Goal: Complete application form

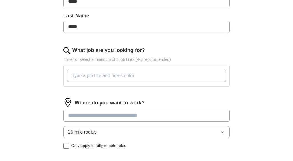
scroll to position [146, 0]
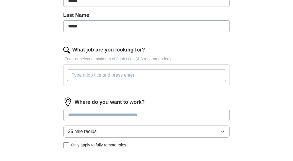
click at [90, 70] on div at bounding box center [146, 75] width 161 height 17
paste input "Senior Relationship Manager, Corporate Banking"
type input "Senior Relationship Manager, Corporate Banking"
click at [44, 100] on div "Let ApplyIQ do the hard work of searching and applying for jobs. Just tell us w…" at bounding box center [147, 56] width 220 height 307
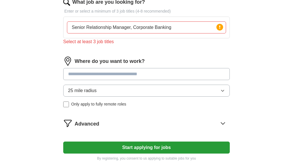
scroll to position [196, 0]
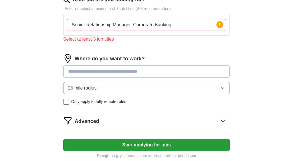
click at [97, 70] on input at bounding box center [146, 71] width 166 height 12
type input "******"
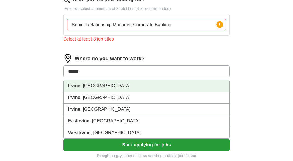
click at [94, 88] on li "[GEOGRAPHIC_DATA] , [GEOGRAPHIC_DATA]" at bounding box center [146, 86] width 166 height 12
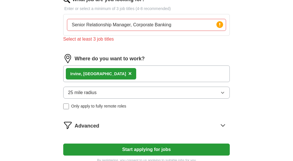
click at [87, 95] on span "25 mile radius" at bounding box center [82, 92] width 29 height 7
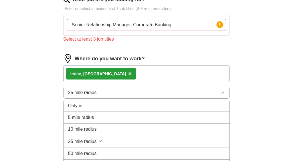
click at [86, 132] on span "10 mile radius" at bounding box center [82, 129] width 29 height 7
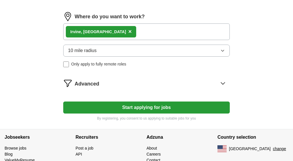
scroll to position [244, 0]
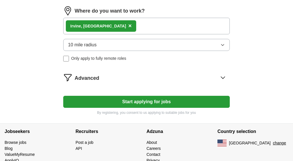
click at [89, 82] on span "Advanced" at bounding box center [87, 78] width 25 height 8
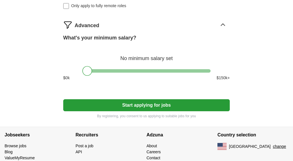
scroll to position [302, 0]
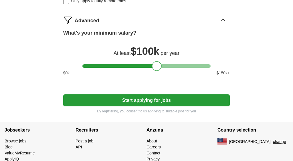
drag, startPoint x: 87, startPoint y: 69, endPoint x: 156, endPoint y: 65, distance: 69.3
click at [156, 65] on div at bounding box center [157, 66] width 10 height 10
click at [145, 104] on button "Start applying for jobs" at bounding box center [146, 100] width 166 height 12
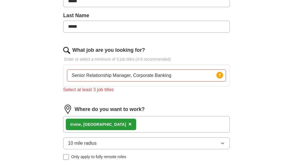
scroll to position [148, 0]
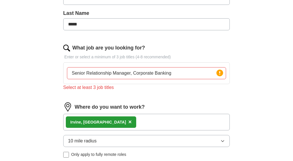
click at [186, 74] on input "Senior Relationship Manager, Corporate Banking" at bounding box center [146, 73] width 159 height 12
type input "Senior Relationship Manager, Corporate Banking"
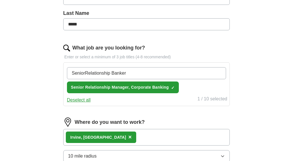
type input "Senior Relationship Banker"
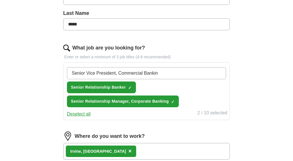
type input "Senior Vice President, Commercial Banking"
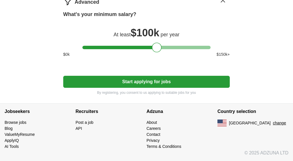
scroll to position [365, 0]
click at [193, 80] on button "Start applying for jobs" at bounding box center [146, 82] width 166 height 12
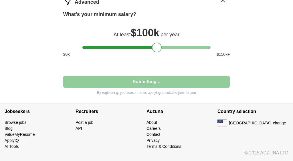
select select "**"
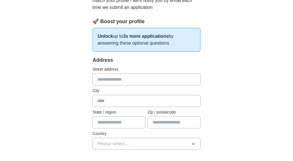
scroll to position [76, 0]
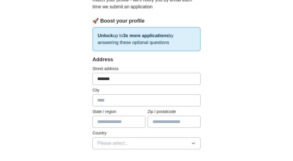
type input "*******"
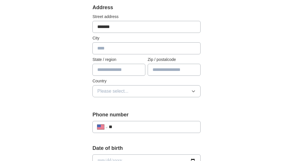
scroll to position [132, 0]
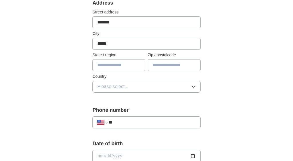
type input "******"
type input "**"
type input "*****"
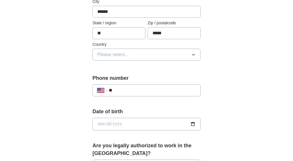
scroll to position [168, 0]
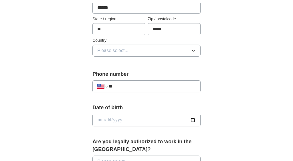
type input "******"
click at [153, 49] on button "Please select..." at bounding box center [146, 51] width 108 height 12
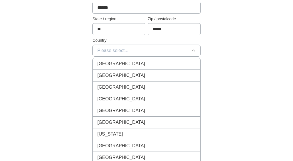
click at [136, 77] on div "[GEOGRAPHIC_DATA]" at bounding box center [146, 75] width 98 height 7
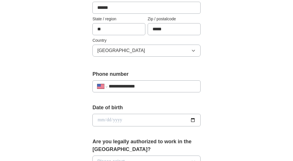
type input "**********"
click at [219, 90] on div "**********" at bounding box center [146, 129] width 146 height 496
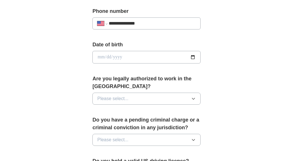
scroll to position [234, 0]
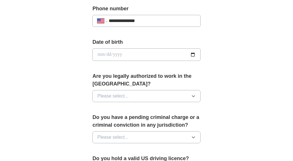
click at [188, 54] on input "date" at bounding box center [146, 54] width 108 height 13
type input "**********"
click at [257, 64] on div "**********" at bounding box center [146, 48] width 293 height 528
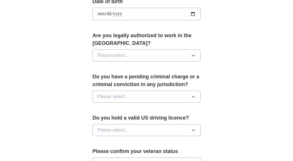
scroll to position [283, 0]
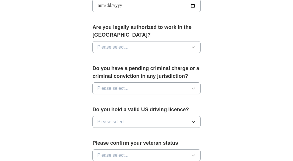
click at [180, 47] on button "Please select..." at bounding box center [146, 47] width 108 height 12
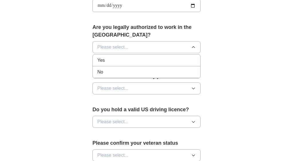
click at [160, 60] on div "Yes" at bounding box center [146, 60] width 98 height 7
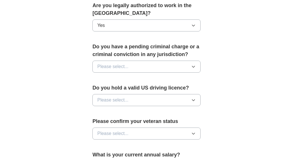
scroll to position [315, 0]
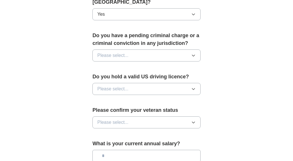
click at [168, 55] on button "Please select..." at bounding box center [146, 55] width 108 height 12
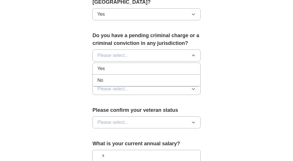
click at [138, 81] on div "No" at bounding box center [146, 80] width 98 height 7
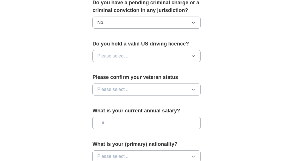
scroll to position [349, 0]
click at [164, 53] on button "Please select..." at bounding box center [146, 56] width 108 height 12
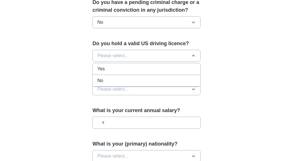
click at [141, 75] on li "Yes" at bounding box center [147, 69] width 108 height 12
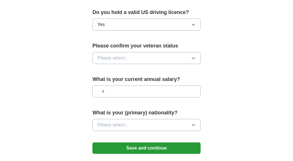
scroll to position [380, 0]
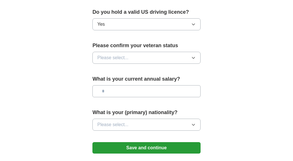
click at [163, 59] on button "Please select..." at bounding box center [146, 58] width 108 height 12
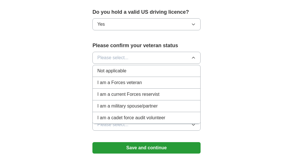
click at [143, 70] on div "Not applicable" at bounding box center [146, 71] width 98 height 7
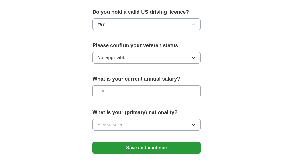
click at [168, 57] on button "Not applicable" at bounding box center [146, 58] width 108 height 12
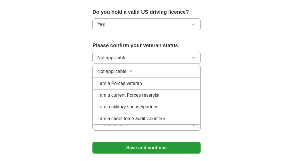
click at [168, 57] on button "Not applicable" at bounding box center [146, 58] width 108 height 12
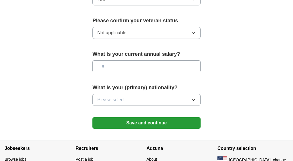
scroll to position [406, 0]
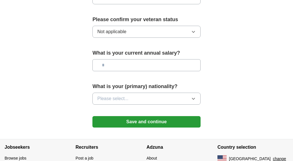
click at [178, 65] on input "text" at bounding box center [146, 65] width 108 height 12
click at [183, 65] on input "text" at bounding box center [146, 65] width 108 height 12
type input "********"
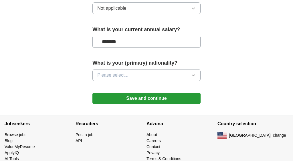
scroll to position [430, 0]
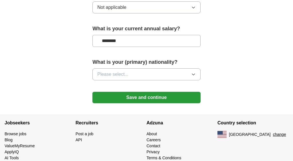
click at [166, 74] on button "Please select..." at bounding box center [146, 74] width 108 height 12
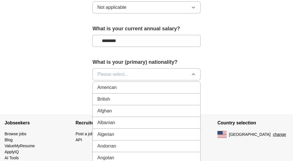
click at [149, 100] on div "British" at bounding box center [146, 99] width 98 height 7
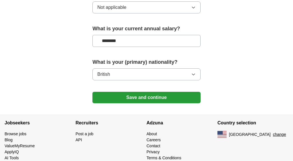
click at [158, 99] on button "Save and continue" at bounding box center [146, 97] width 108 height 11
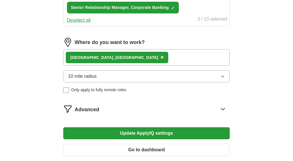
scroll to position [265, 0]
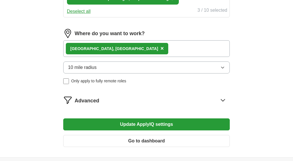
click at [103, 102] on div "Advanced" at bounding box center [152, 100] width 155 height 9
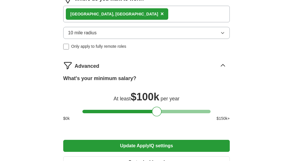
scroll to position [327, 0]
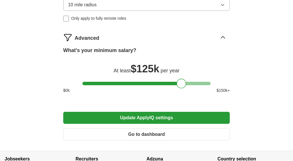
drag, startPoint x: 156, startPoint y: 83, endPoint x: 180, endPoint y: 83, distance: 24.3
click at [180, 83] on div at bounding box center [181, 84] width 10 height 10
click at [159, 120] on button "Update ApplyIQ settings" at bounding box center [146, 118] width 166 height 12
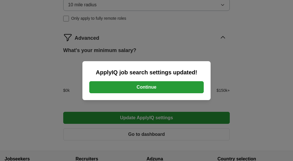
click at [181, 83] on button "Continue" at bounding box center [146, 87] width 114 height 12
